Goal: Information Seeking & Learning: Learn about a topic

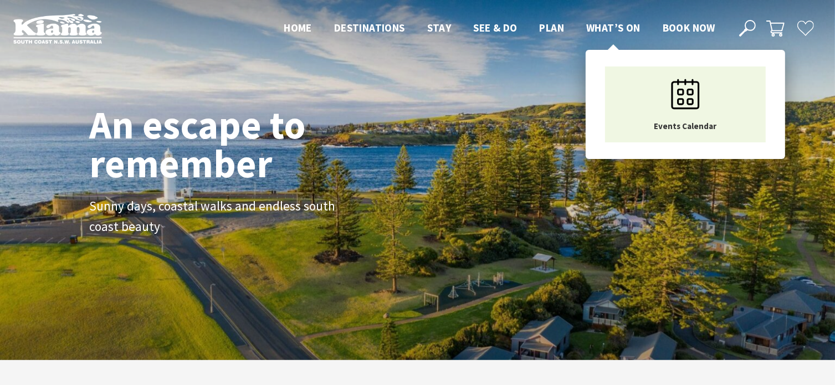
scroll to position [198, 843]
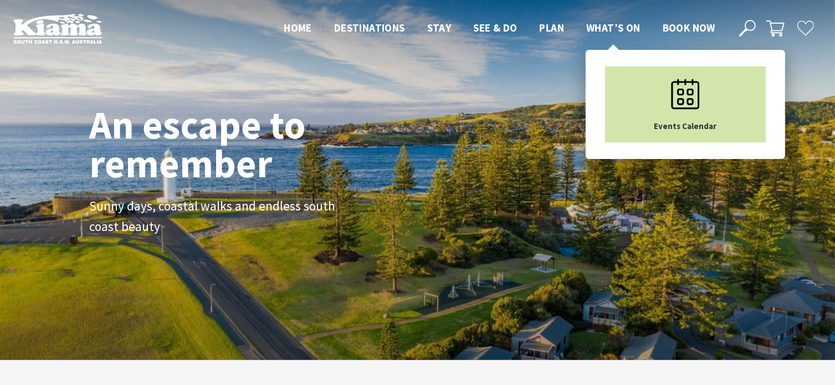
click at [645, 112] on link "Events Calendar" at bounding box center [685, 104] width 161 height 76
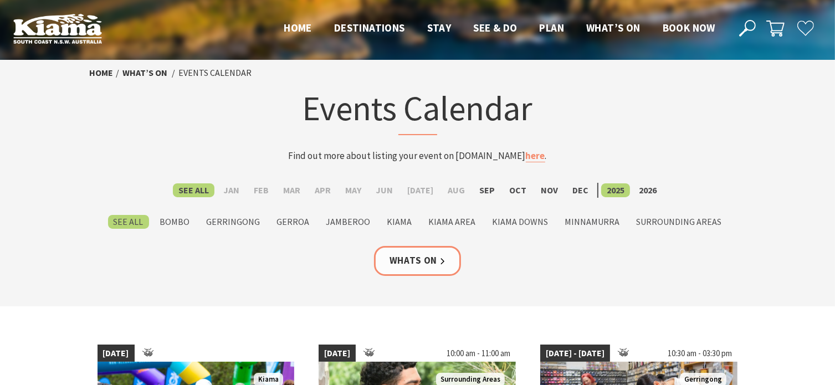
click at [596, 204] on form "See All Jan Feb Mar Apr May Jun Jul Aug Sep Oct Nov Dec 2025 2026 See All Bombo…" at bounding box center [418, 206] width 656 height 47
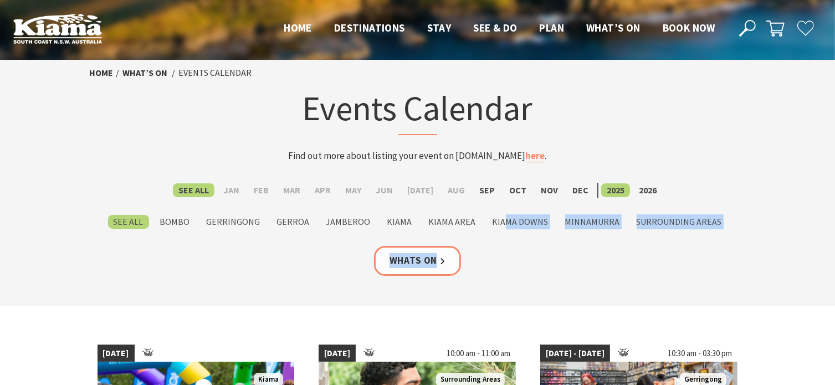
drag, startPoint x: 500, startPoint y: 200, endPoint x: 628, endPoint y: 260, distance: 141.0
click at [628, 260] on section "Home What’s On Events Calendar Events Calendar Find out more about listing your…" at bounding box center [417, 183] width 835 height 246
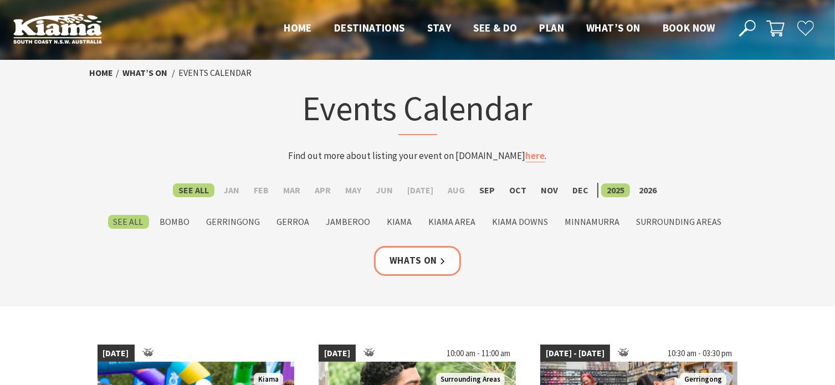
click at [684, 303] on section "Home What’s On Events Calendar Events Calendar Find out more about listing your…" at bounding box center [417, 183] width 835 height 246
click at [452, 188] on label "Aug" at bounding box center [456, 190] width 28 height 14
click at [0, 0] on input "Aug" at bounding box center [0, 0] width 0 height 0
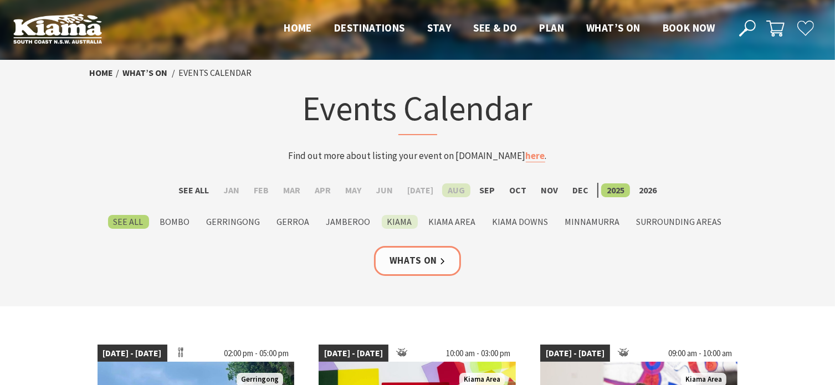
click at [396, 225] on label "Kiama" at bounding box center [400, 222] width 36 height 14
click at [0, 0] on input "Kiama" at bounding box center [0, 0] width 0 height 0
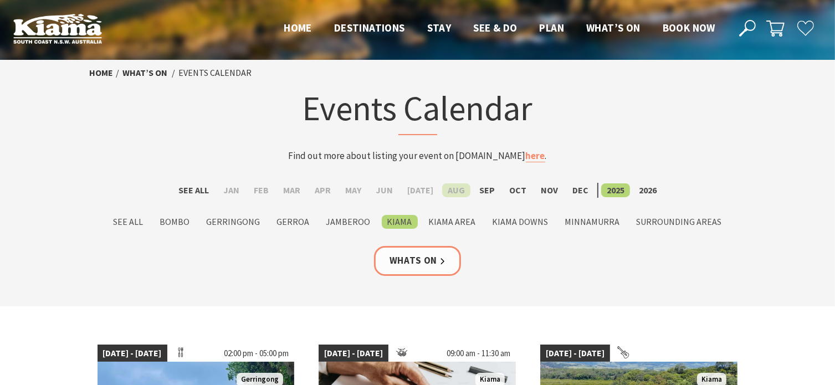
click at [447, 189] on label "Aug" at bounding box center [456, 190] width 28 height 14
click at [0, 0] on input "Aug" at bounding box center [0, 0] width 0 height 0
click at [463, 189] on label "Aug" at bounding box center [456, 190] width 28 height 14
click at [0, 0] on input "Aug" at bounding box center [0, 0] width 0 height 0
click at [456, 188] on label "Aug" at bounding box center [456, 190] width 28 height 14
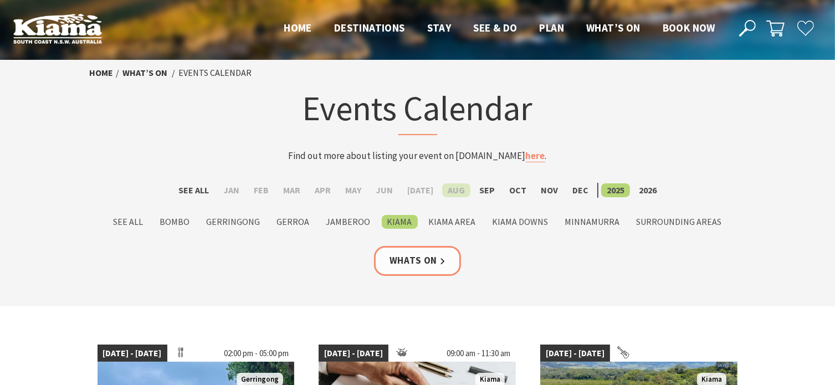
click at [0, 0] on input "Aug" at bounding box center [0, 0] width 0 height 0
click at [456, 188] on label "Aug" at bounding box center [456, 190] width 28 height 14
click at [0, 0] on input "Aug" at bounding box center [0, 0] width 0 height 0
click at [455, 188] on label "Aug" at bounding box center [456, 190] width 28 height 14
click at [0, 0] on input "Aug" at bounding box center [0, 0] width 0 height 0
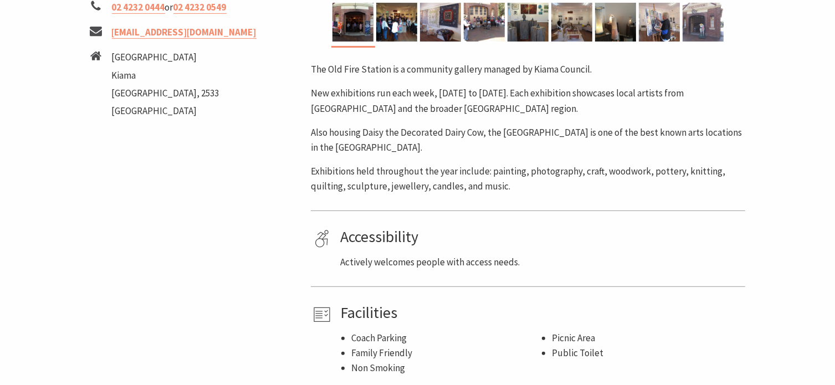
scroll to position [332, 0]
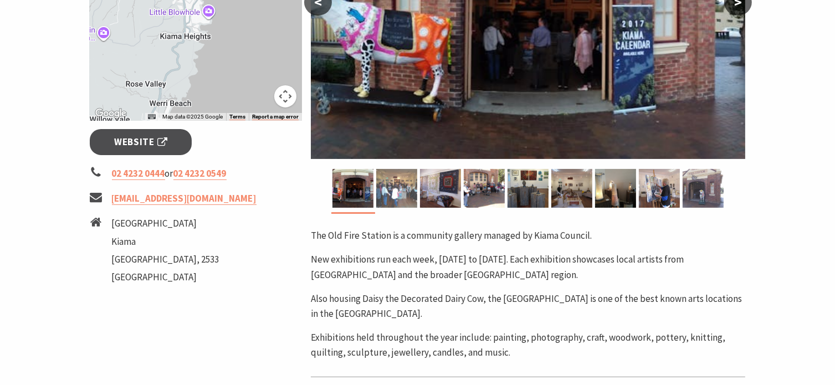
click at [400, 187] on img at bounding box center [396, 188] width 41 height 39
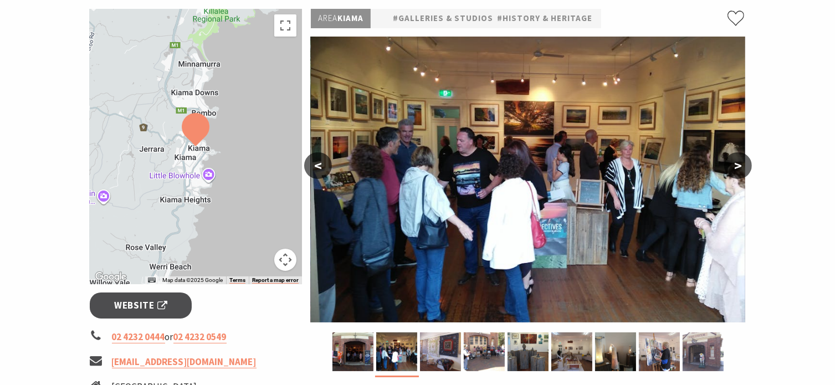
scroll to position [166, 0]
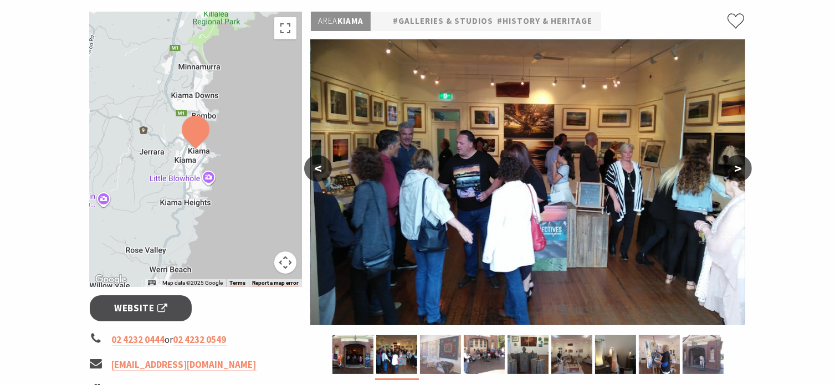
click at [431, 356] on img at bounding box center [440, 354] width 41 height 39
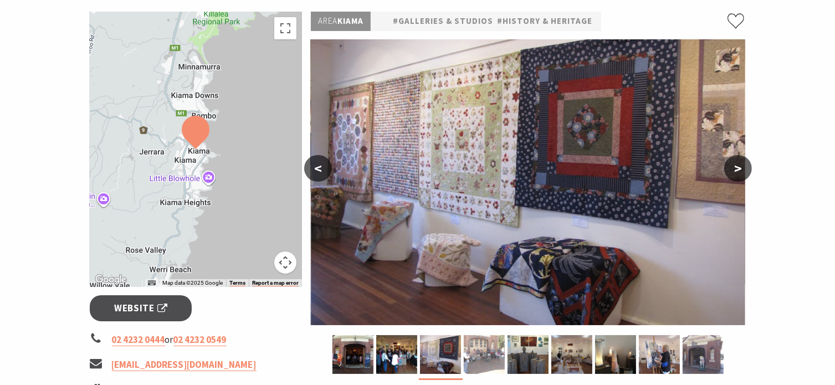
click at [478, 349] on img at bounding box center [483, 354] width 41 height 39
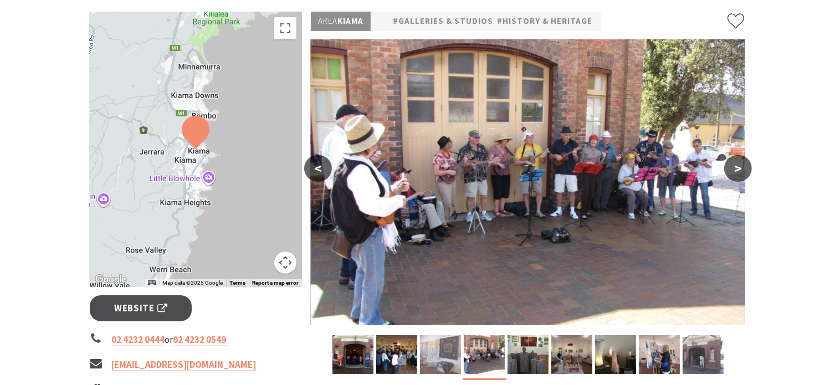
click at [426, 342] on img at bounding box center [440, 354] width 41 height 39
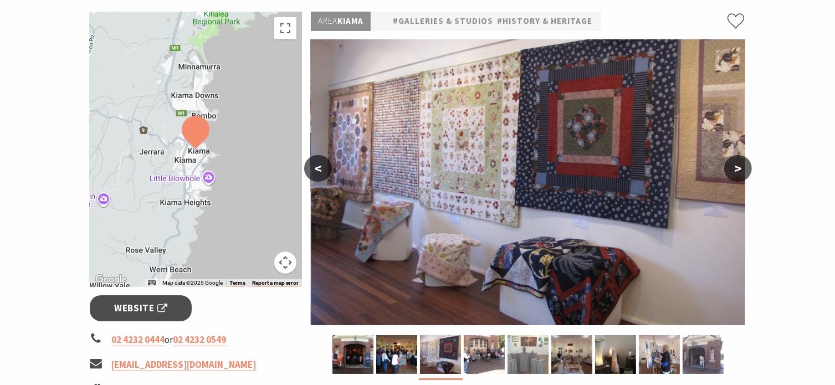
click at [533, 359] on img at bounding box center [527, 354] width 41 height 39
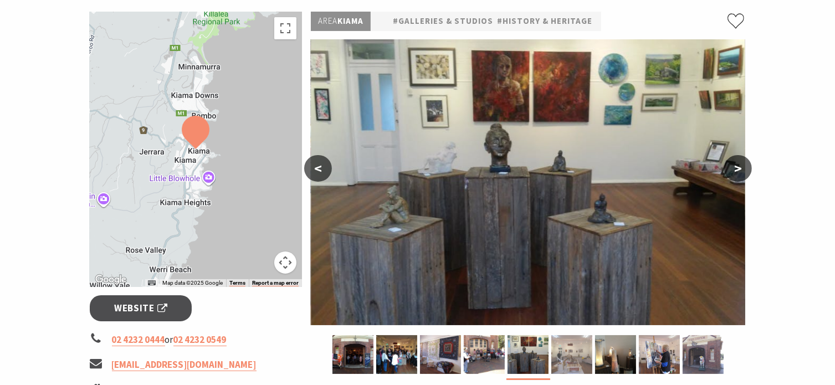
click at [555, 360] on img at bounding box center [571, 354] width 41 height 39
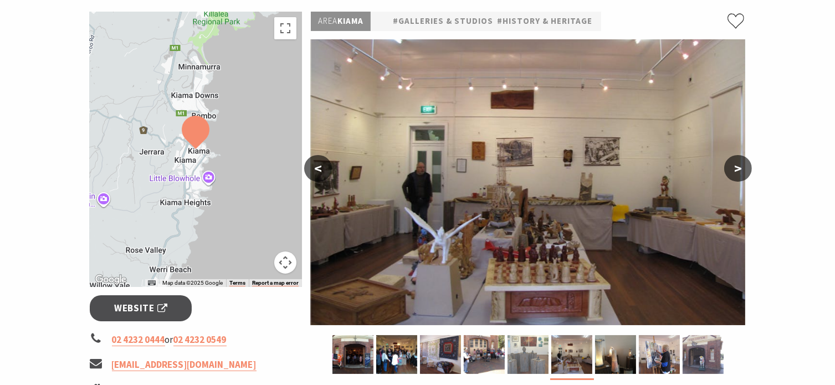
click at [527, 353] on img at bounding box center [527, 354] width 41 height 39
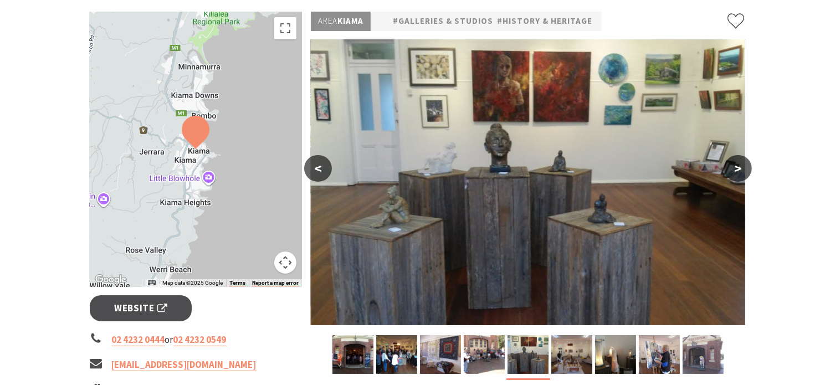
click at [733, 169] on button ">" at bounding box center [738, 168] width 28 height 27
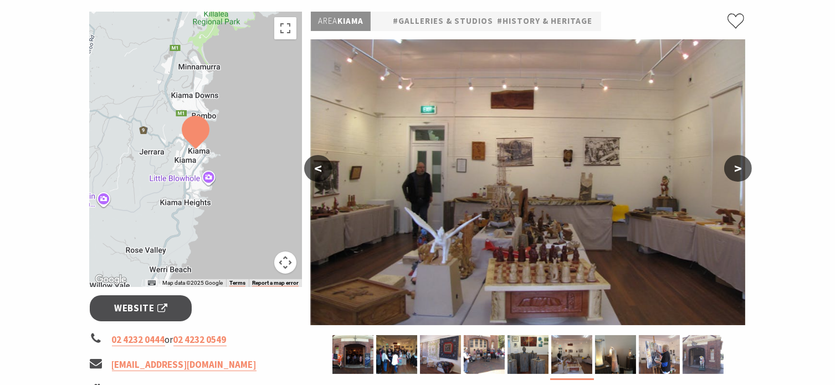
click at [733, 169] on button ">" at bounding box center [738, 168] width 28 height 27
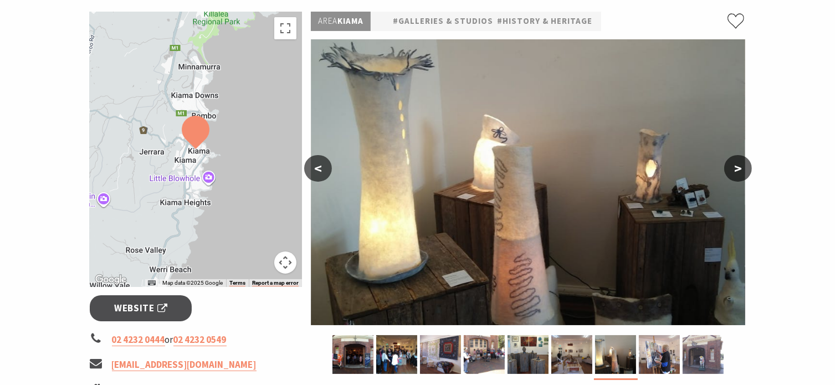
click at [733, 169] on button ">" at bounding box center [738, 168] width 28 height 27
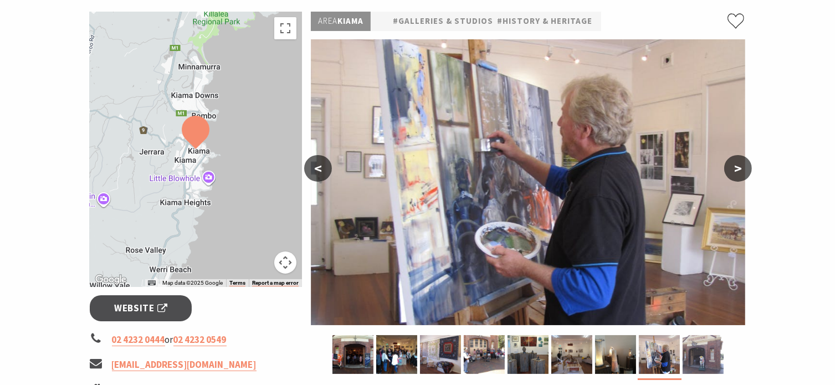
click at [733, 169] on button ">" at bounding box center [738, 168] width 28 height 27
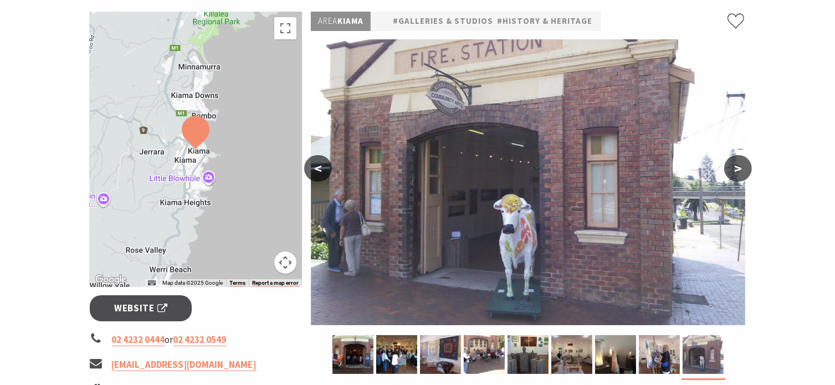
click at [733, 169] on button ">" at bounding box center [738, 168] width 28 height 27
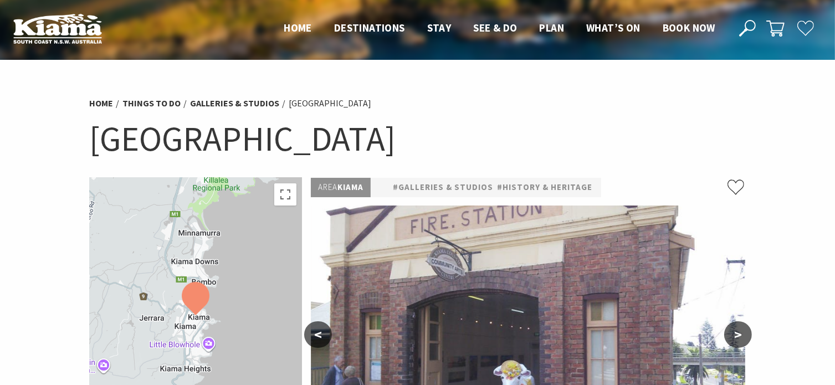
scroll to position [0, 0]
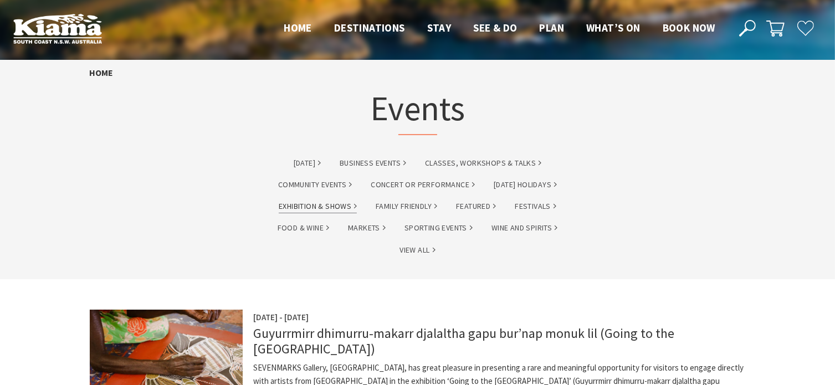
click at [323, 207] on link "Exhibition & Shows" at bounding box center [318, 206] width 78 height 13
